Goal: Transaction & Acquisition: Download file/media

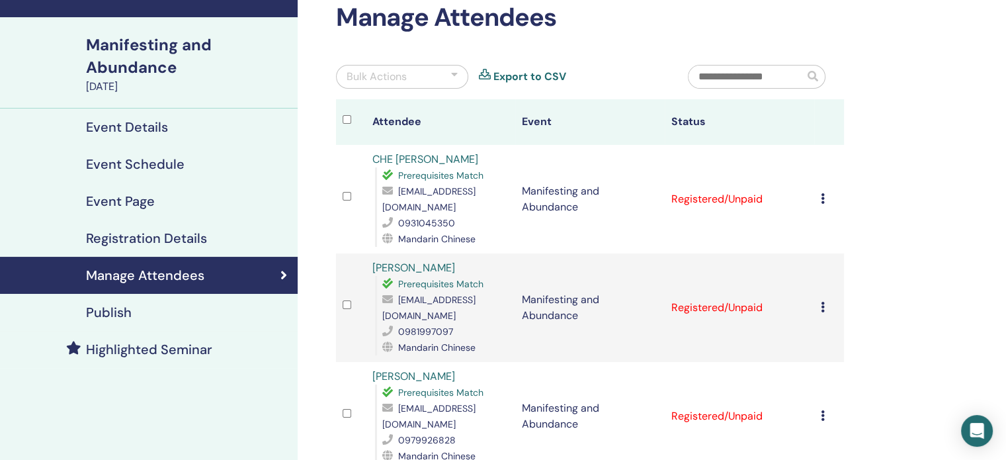
scroll to position [66, 0]
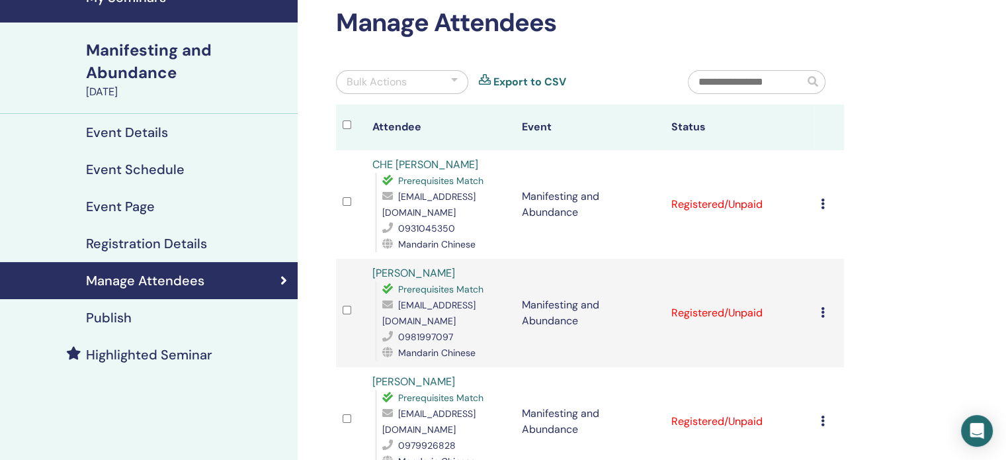
click at [823, 198] on icon at bounding box center [823, 203] width 4 height 11
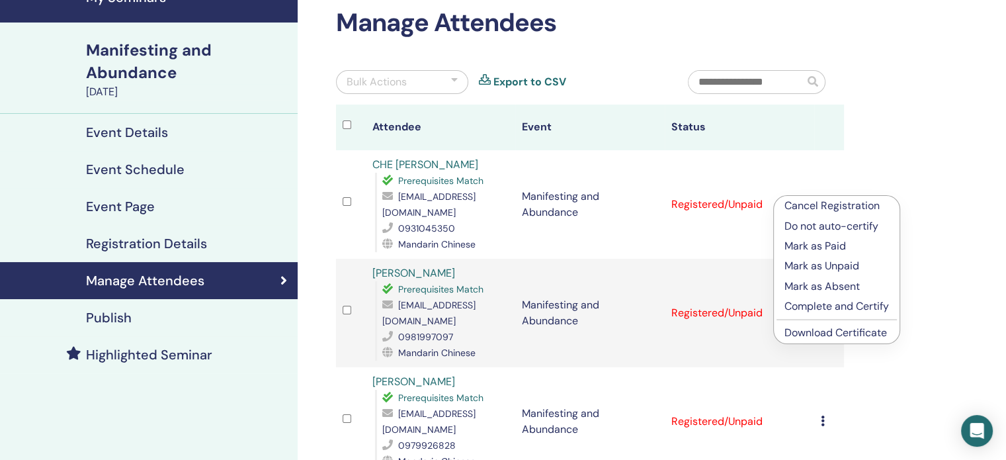
click at [848, 335] on link "Download Certificate" at bounding box center [835, 332] width 102 height 14
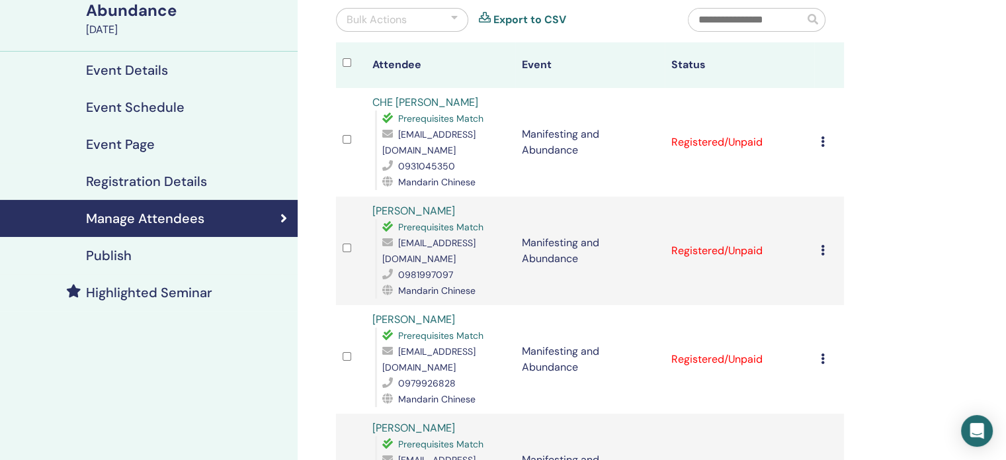
scroll to position [132, 0]
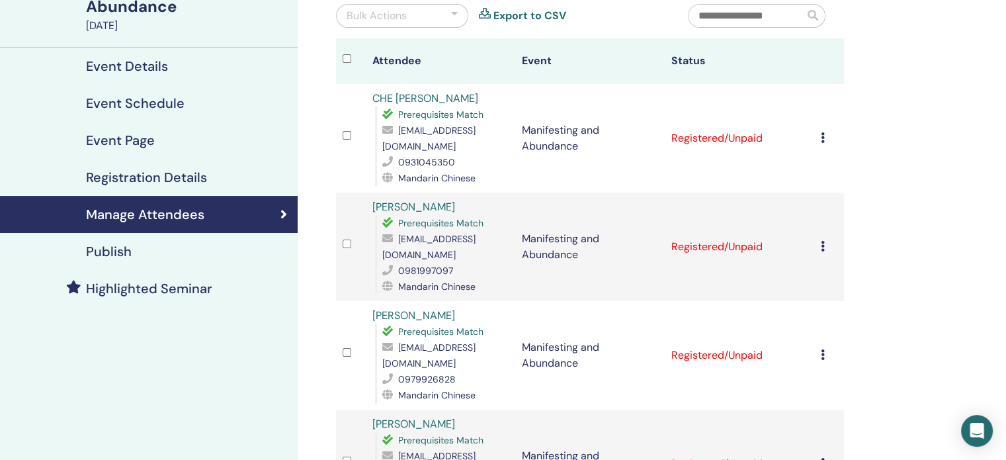
click at [822, 241] on icon at bounding box center [823, 246] width 4 height 11
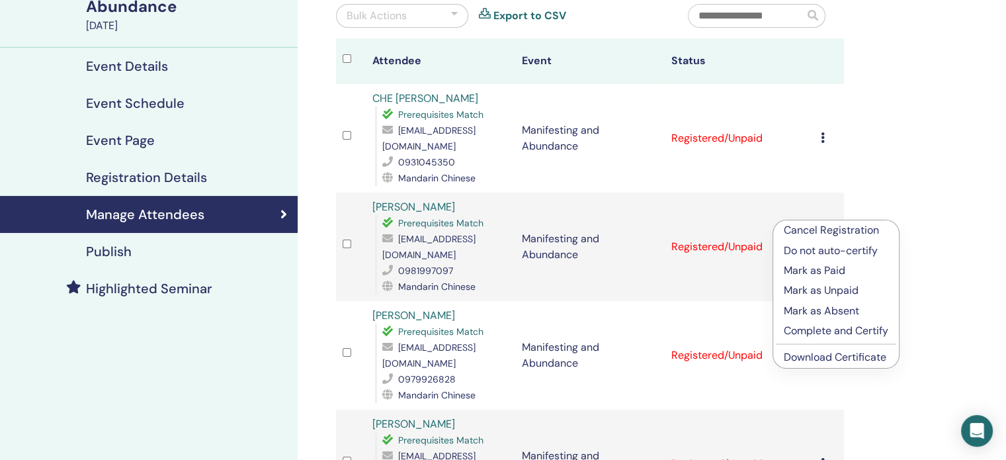
click at [828, 354] on link "Download Certificate" at bounding box center [835, 357] width 102 height 14
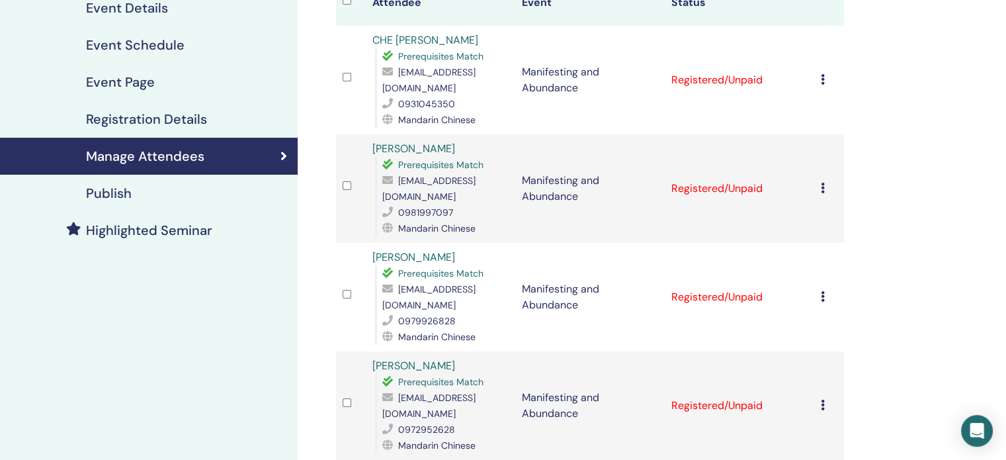
scroll to position [198, 0]
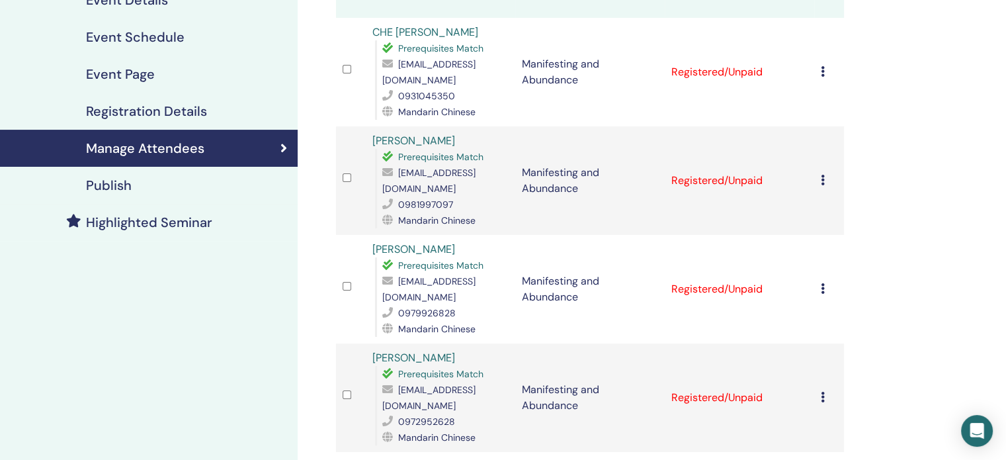
click at [821, 283] on icon at bounding box center [823, 288] width 4 height 11
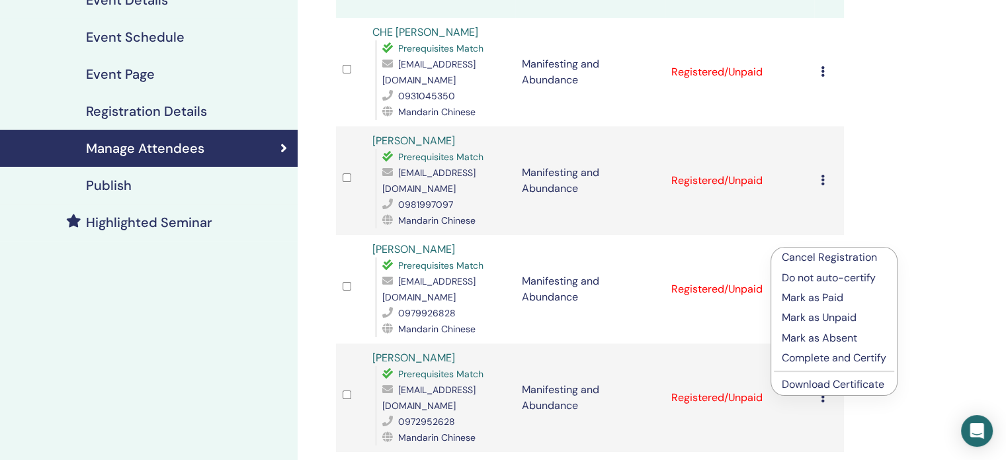
click at [841, 380] on link "Download Certificate" at bounding box center [833, 384] width 102 height 14
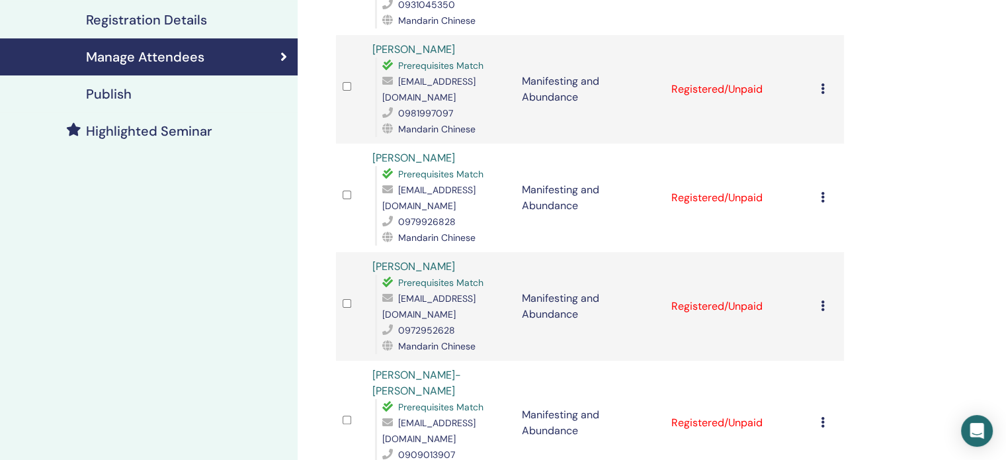
scroll to position [331, 0]
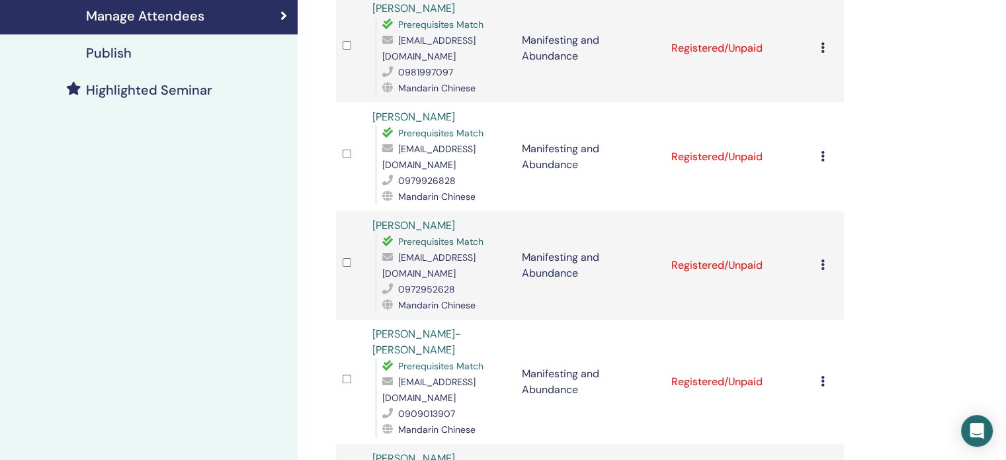
click at [822, 259] on icon at bounding box center [823, 264] width 4 height 11
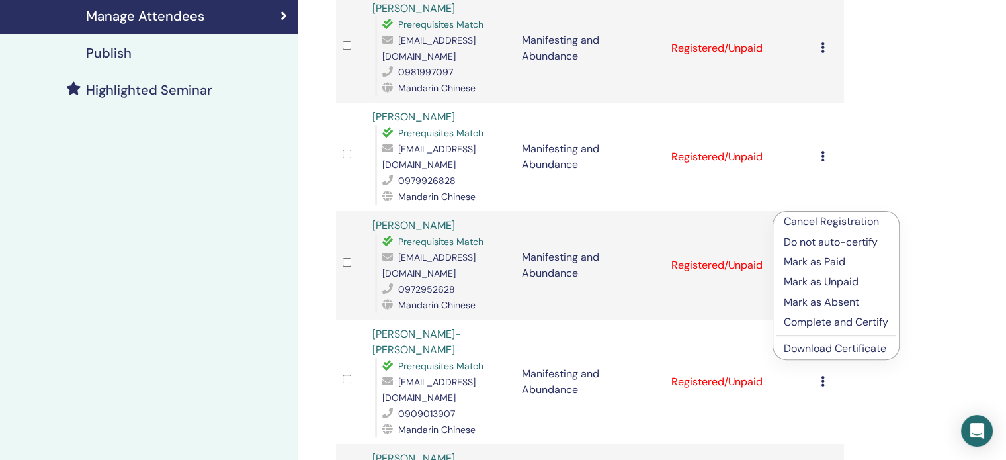
click at [842, 350] on link "Download Certificate" at bounding box center [835, 348] width 102 height 14
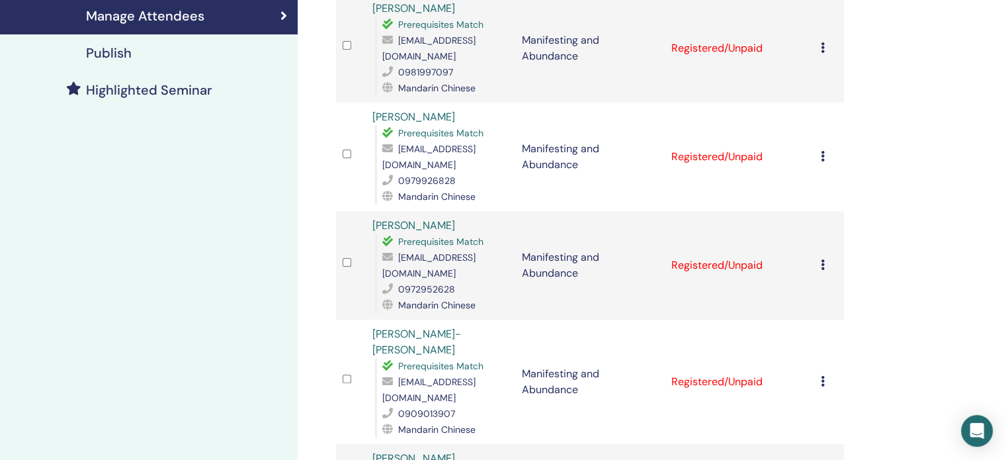
click at [823, 376] on icon at bounding box center [823, 381] width 4 height 11
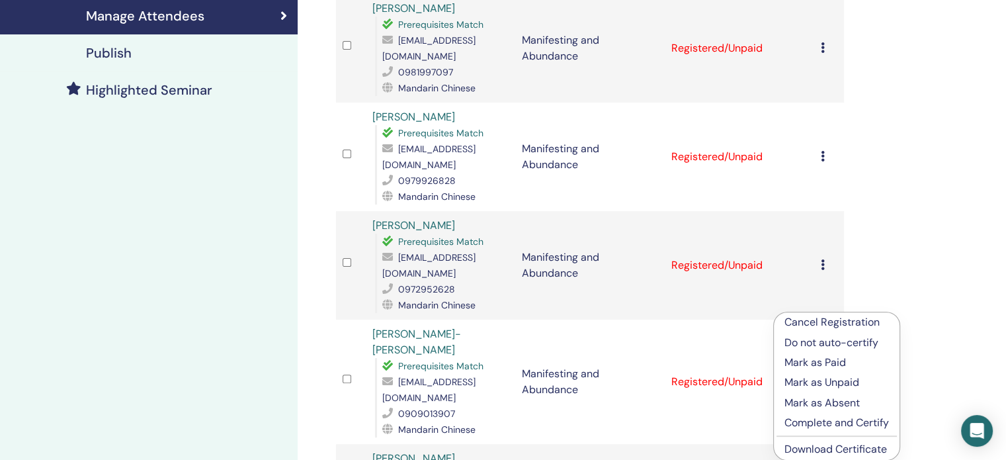
click at [833, 448] on link "Download Certificate" at bounding box center [835, 449] width 102 height 14
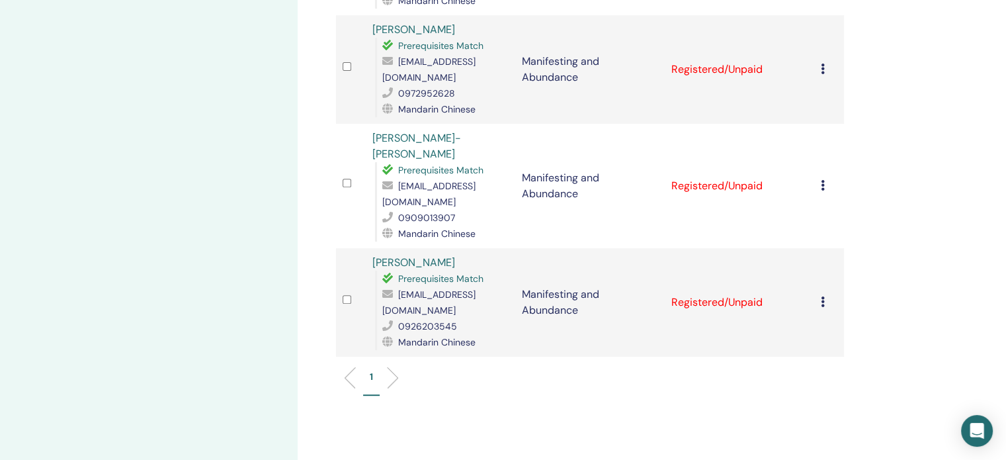
scroll to position [529, 0]
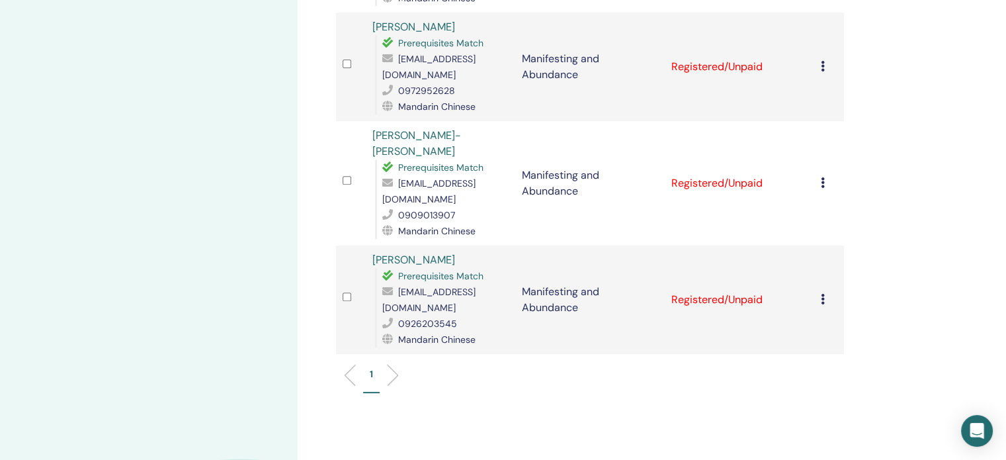
click at [823, 294] on icon at bounding box center [823, 299] width 4 height 11
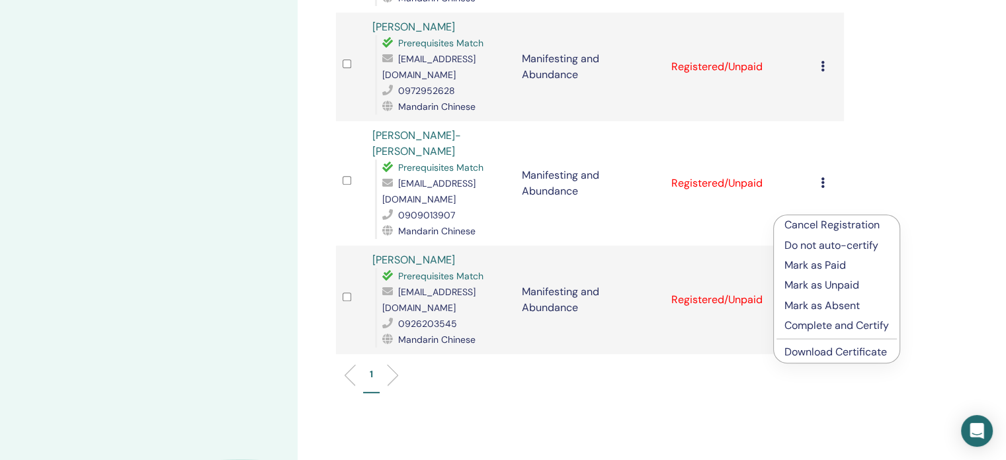
click at [839, 353] on link "Download Certificate" at bounding box center [835, 352] width 102 height 14
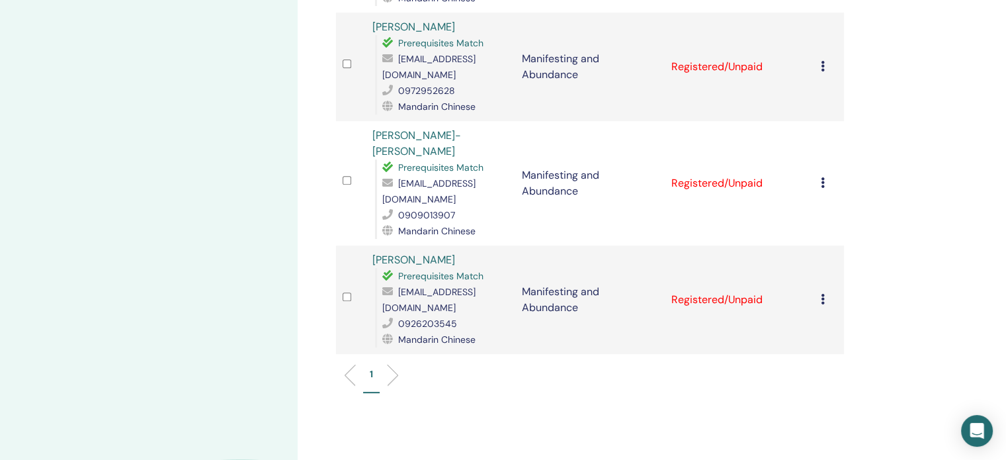
click at [936, 123] on div "Manage Attendees Bulk Actions Export to CSV Attendee Event Status CHE [PERSON_N…" at bounding box center [633, 52] width 671 height 1078
click at [197, 172] on div "My Seminars Manifesting and Abundance [DATE] Event Details Event Schedule Event…" at bounding box center [149, 52] width 298 height 1078
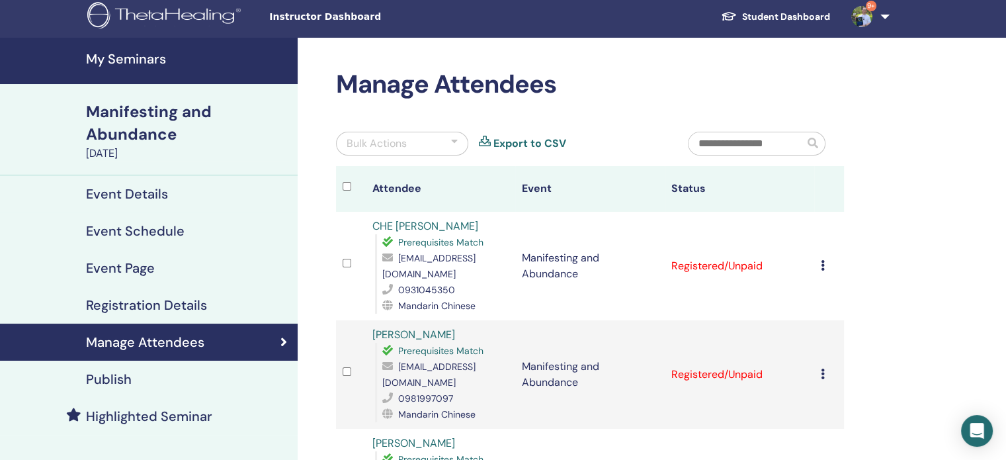
scroll to position [0, 0]
